Goal: Information Seeking & Learning: Learn about a topic

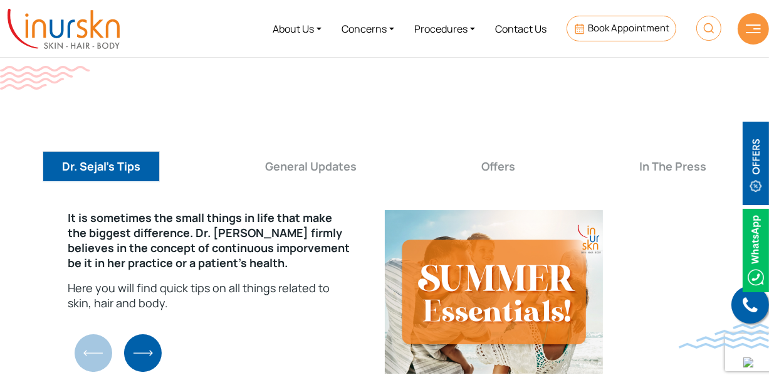
scroll to position [4381, 0]
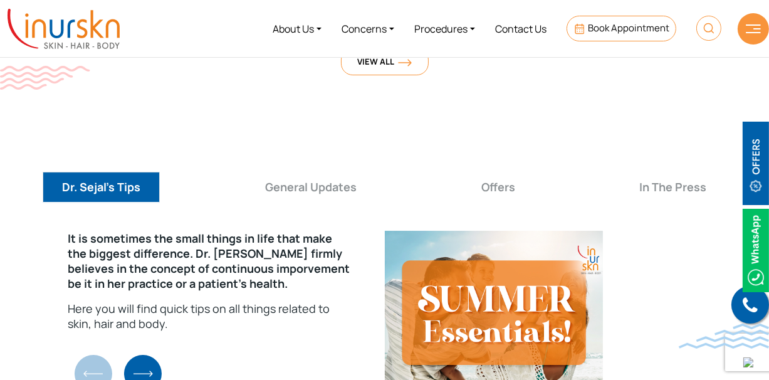
click at [147, 355] on img "Next slide" at bounding box center [143, 374] width 38 height 38
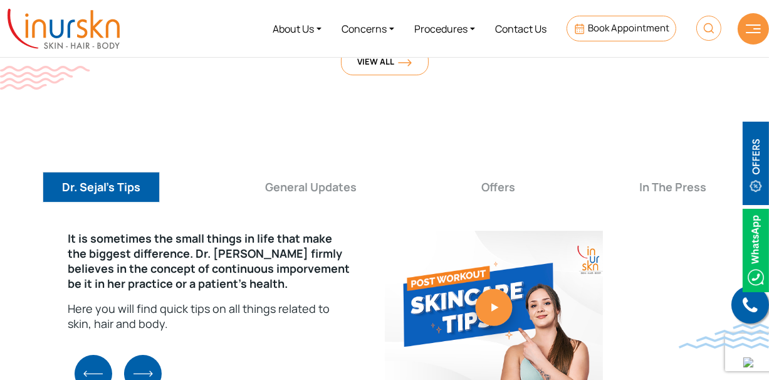
click at [150, 355] on img "Next slide" at bounding box center [143, 374] width 38 height 38
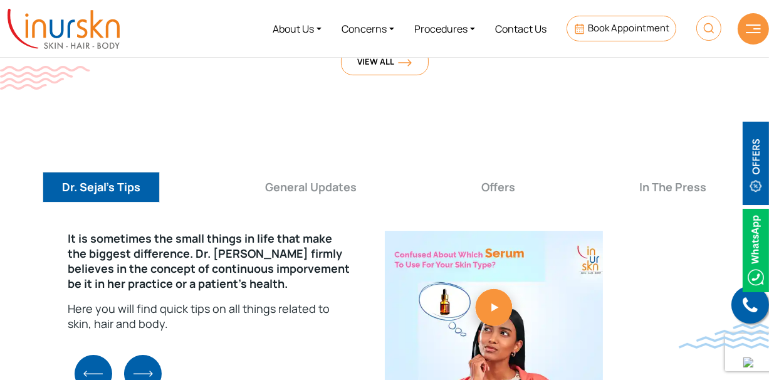
scroll to position [4443, 0]
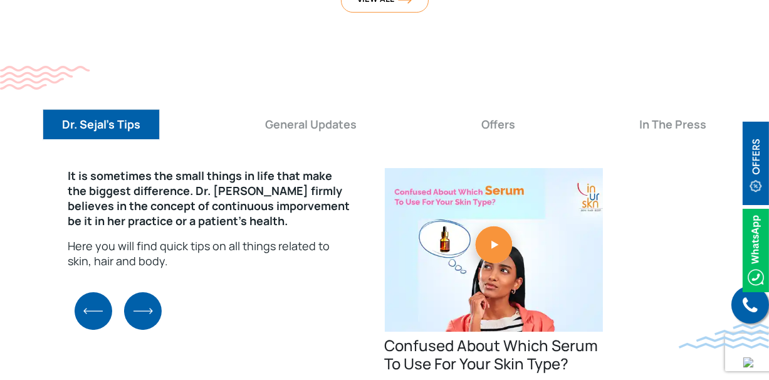
click at [142, 292] on img "Next slide" at bounding box center [143, 311] width 38 height 38
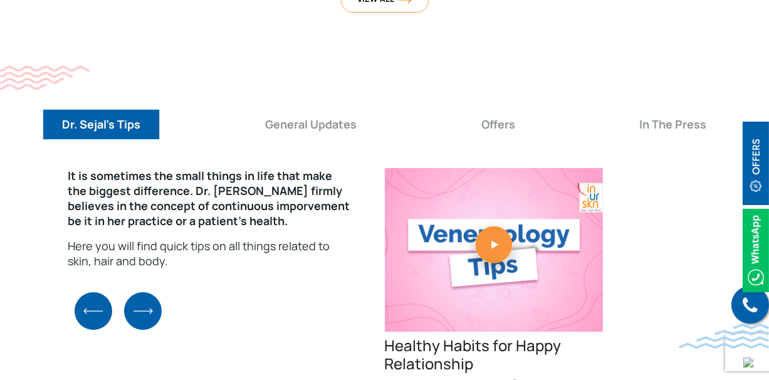
click at [141, 292] on img "Next slide" at bounding box center [143, 311] width 38 height 38
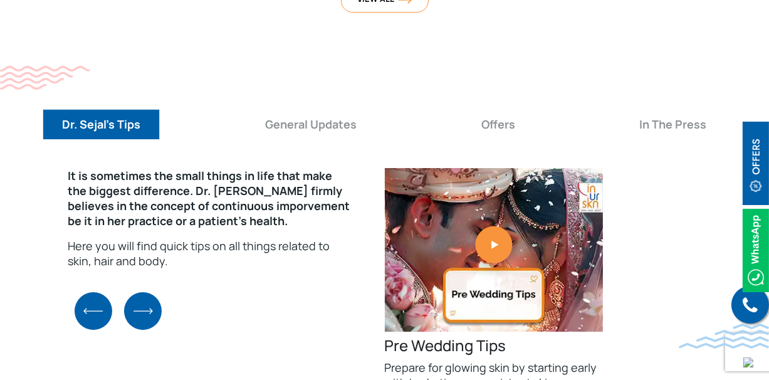
click at [141, 292] on img "Next slide" at bounding box center [143, 311] width 38 height 38
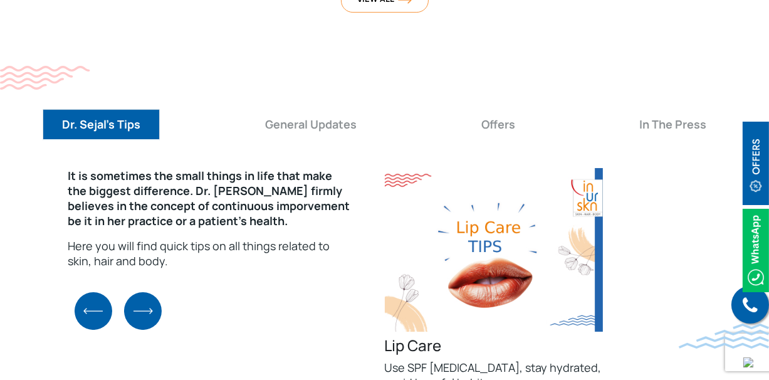
click at [140, 292] on img "Next slide" at bounding box center [143, 311] width 38 height 38
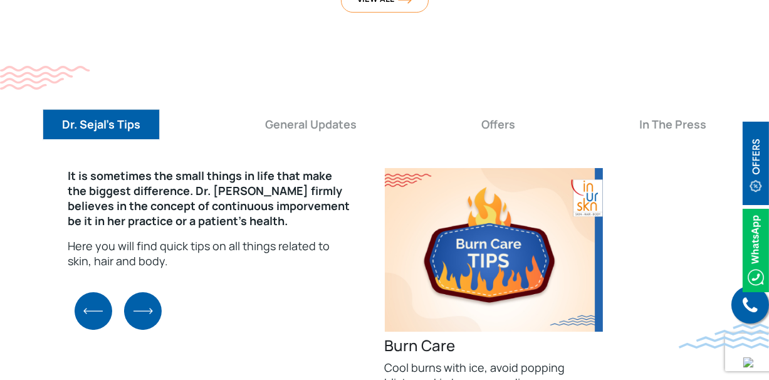
click at [140, 292] on img "Next slide" at bounding box center [143, 311] width 38 height 38
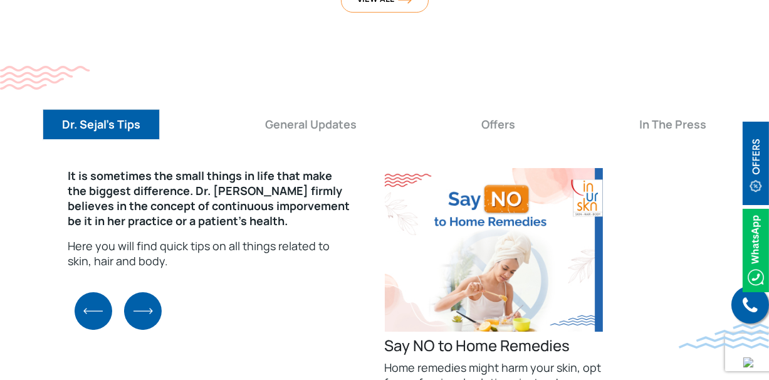
click at [140, 292] on img "Next slide" at bounding box center [143, 311] width 38 height 38
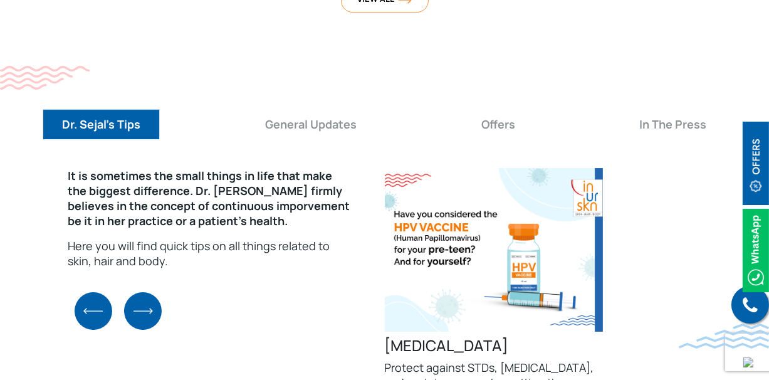
click at [140, 292] on img "Next slide" at bounding box center [143, 311] width 38 height 38
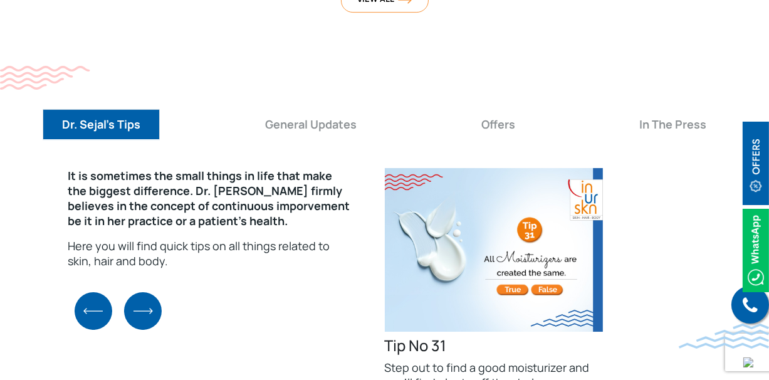
click at [140, 292] on img "Next slide" at bounding box center [143, 311] width 38 height 38
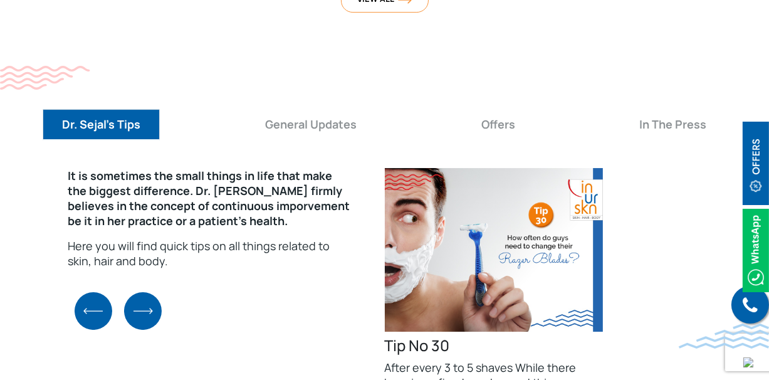
click at [140, 292] on img "Next slide" at bounding box center [143, 311] width 38 height 38
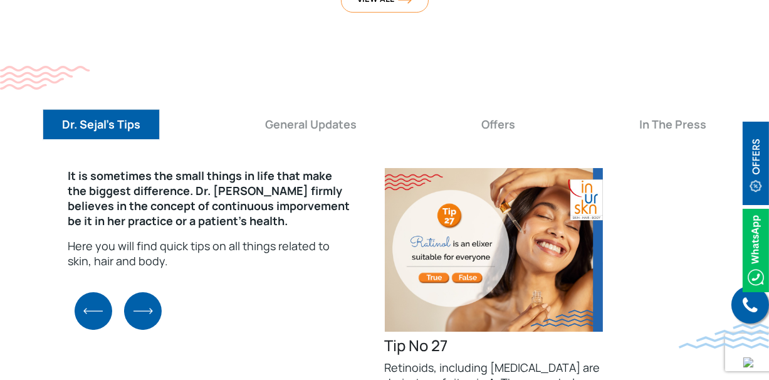
click at [140, 292] on img "Next slide" at bounding box center [143, 311] width 38 height 38
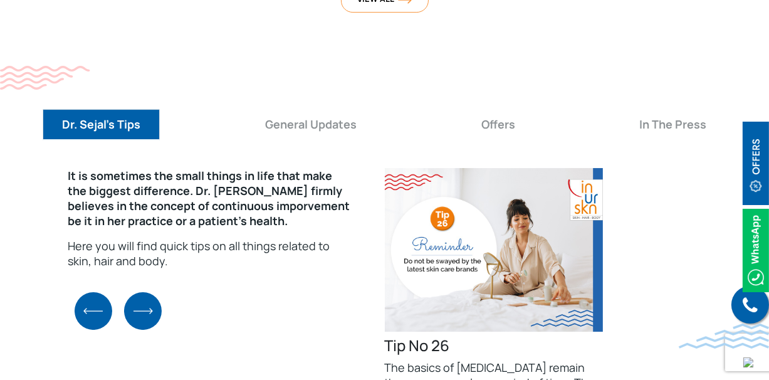
click at [140, 292] on img "Next slide" at bounding box center [143, 311] width 38 height 38
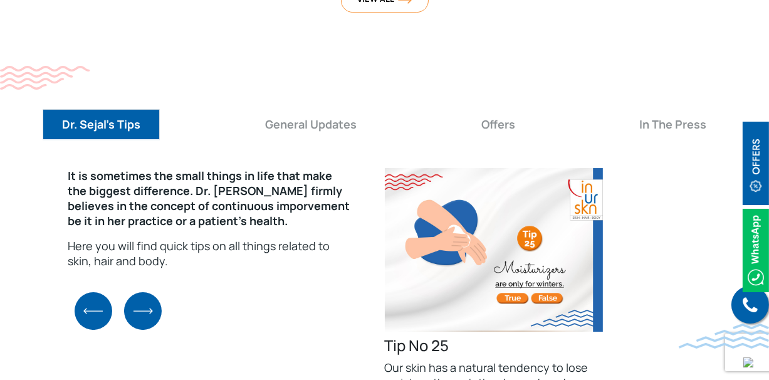
click at [140, 292] on img "Next slide" at bounding box center [143, 311] width 38 height 38
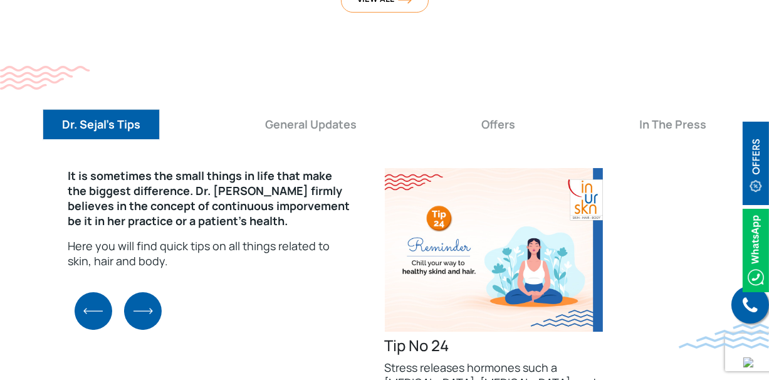
click at [140, 292] on img "Next slide" at bounding box center [143, 311] width 38 height 38
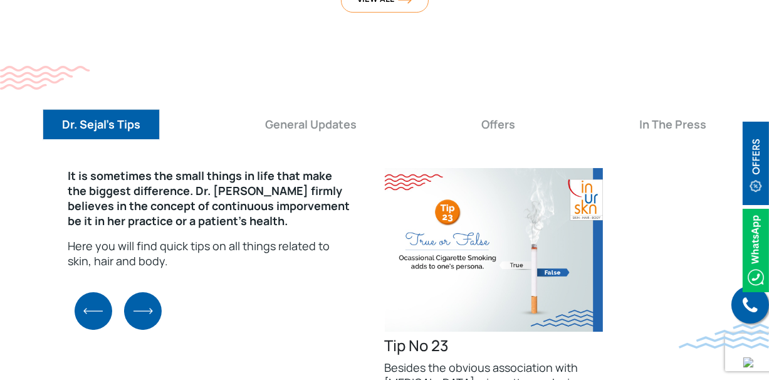
click at [140, 292] on img "Next slide" at bounding box center [143, 311] width 38 height 38
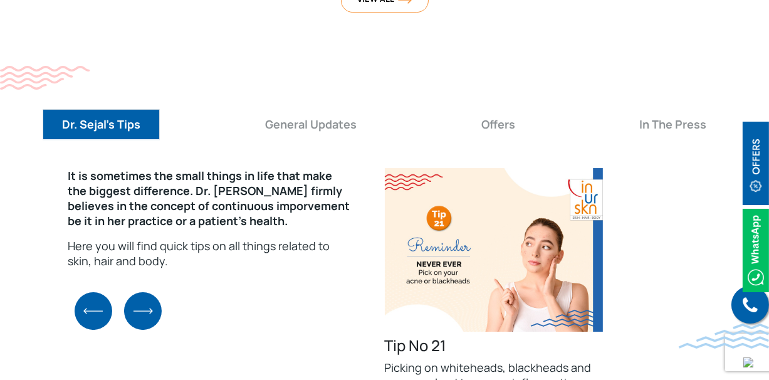
click at [142, 292] on img "Next slide" at bounding box center [143, 311] width 38 height 38
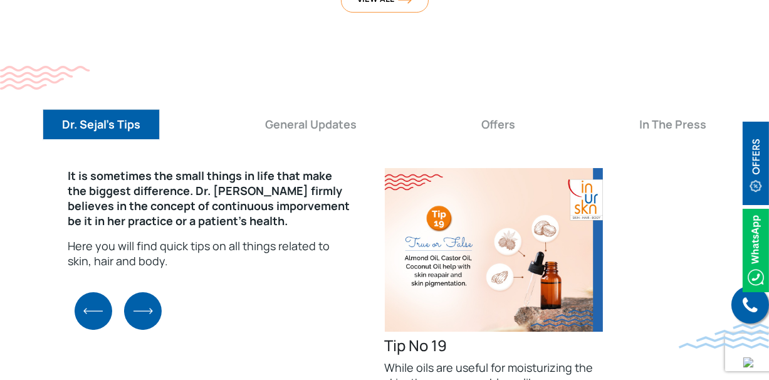
click at [144, 292] on img "Next slide" at bounding box center [143, 311] width 38 height 38
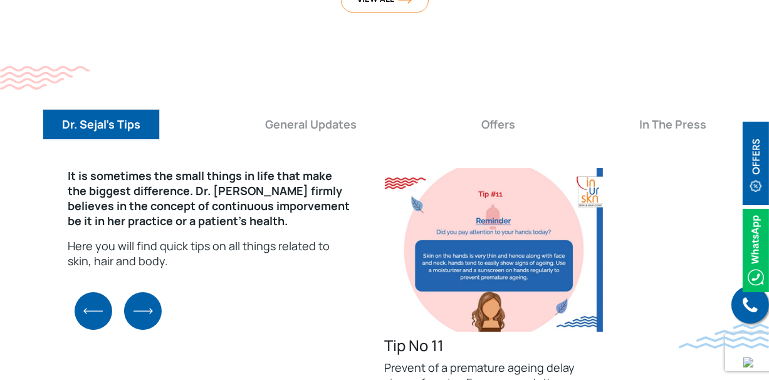
click at [144, 292] on img "Next slide" at bounding box center [143, 311] width 38 height 38
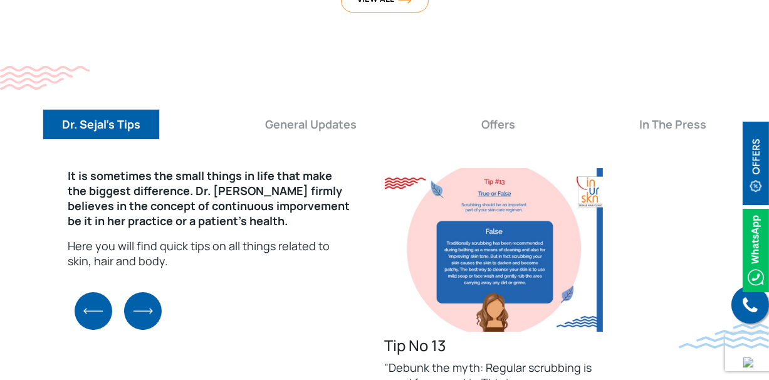
click at [144, 292] on img "Next slide" at bounding box center [143, 311] width 38 height 38
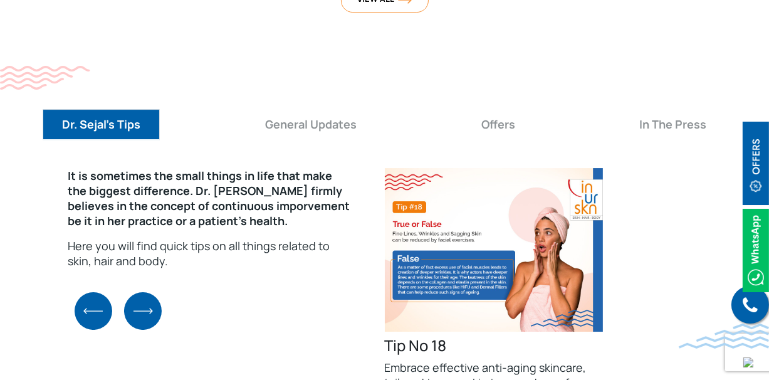
click at [144, 292] on img "Next slide" at bounding box center [143, 311] width 38 height 38
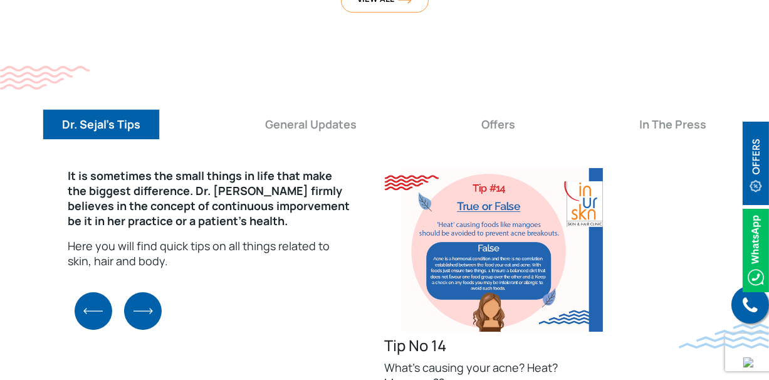
click at [144, 292] on img "Next slide" at bounding box center [143, 311] width 38 height 38
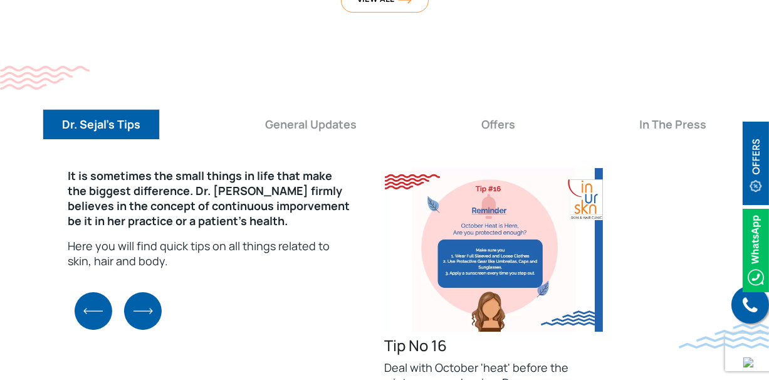
click at [144, 292] on img "Next slide" at bounding box center [143, 311] width 38 height 38
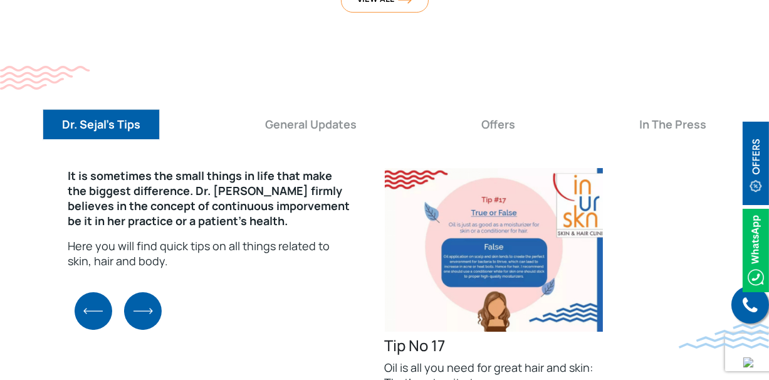
click at [144, 292] on img "Next slide" at bounding box center [143, 311] width 38 height 38
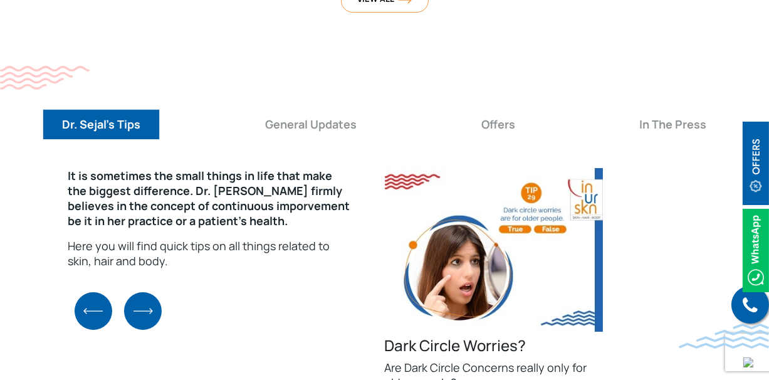
click at [144, 292] on img "Next slide" at bounding box center [143, 311] width 38 height 38
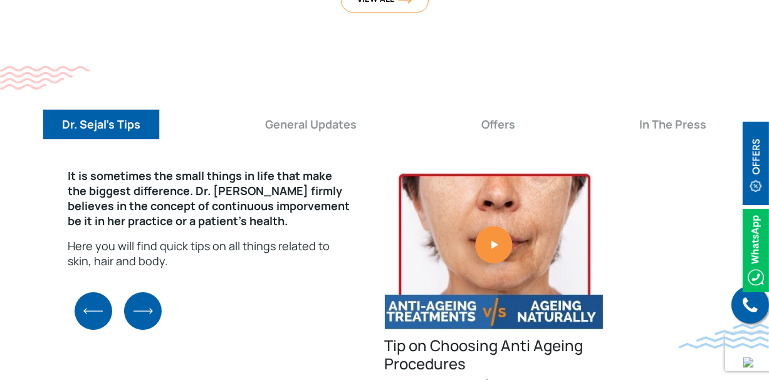
click at [144, 292] on img "Next slide" at bounding box center [143, 311] width 38 height 38
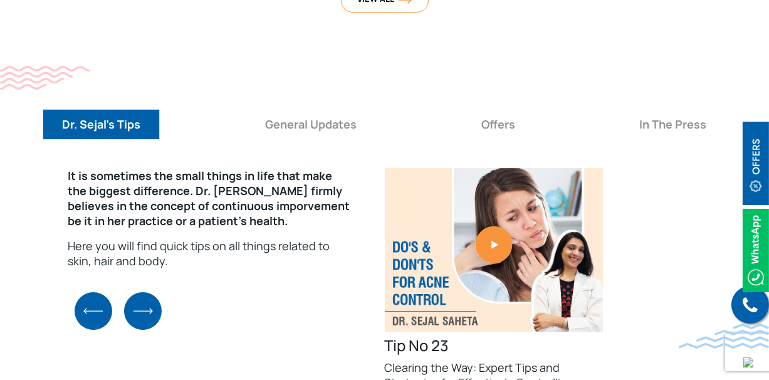
click at [144, 292] on img "Next slide" at bounding box center [143, 311] width 38 height 38
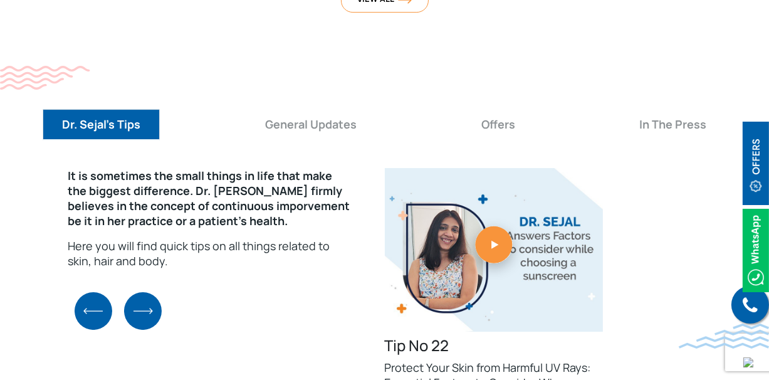
click at [144, 292] on img "Next slide" at bounding box center [143, 311] width 38 height 38
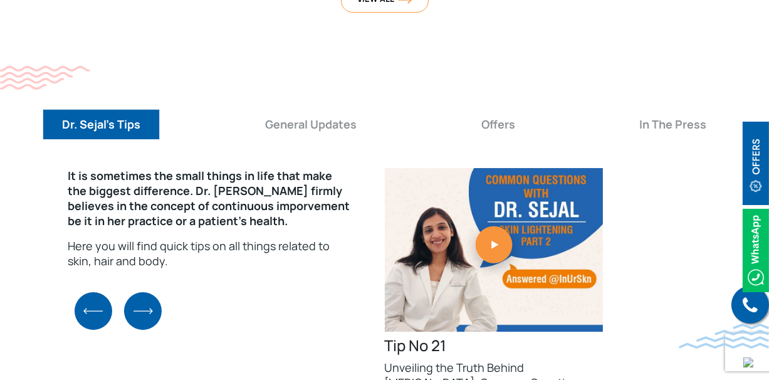
click at [144, 292] on img "Next slide" at bounding box center [143, 311] width 38 height 38
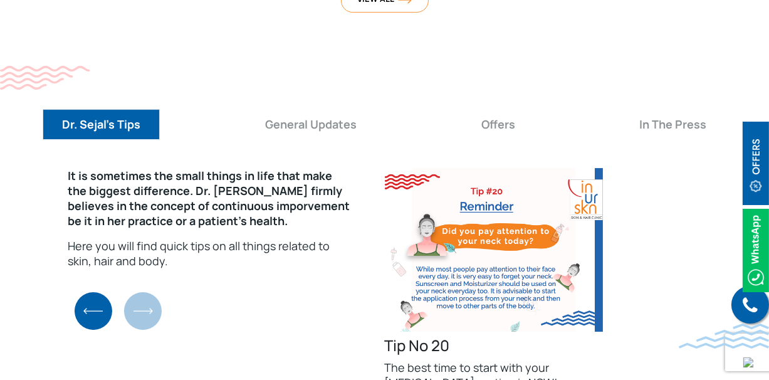
click at [144, 263] on div "It is sometimes the small things in life that make the biggest difference. Dr. …" at bounding box center [384, 347] width 769 height 378
click at [145, 267] on div "It is sometimes the small things in life that make the biggest difference. Dr. …" at bounding box center [384, 347] width 769 height 378
